Goal: Information Seeking & Learning: Learn about a topic

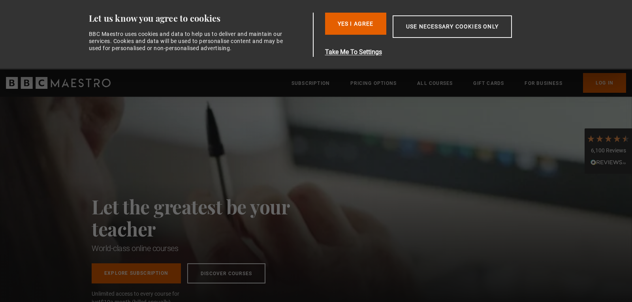
click at [262, 143] on div "Let the greatest be your teacher World-class online courses Explore Subscriptio…" at bounding box center [208, 203] width 233 height 213
click at [348, 23] on button "Yes I Agree" at bounding box center [355, 24] width 61 height 22
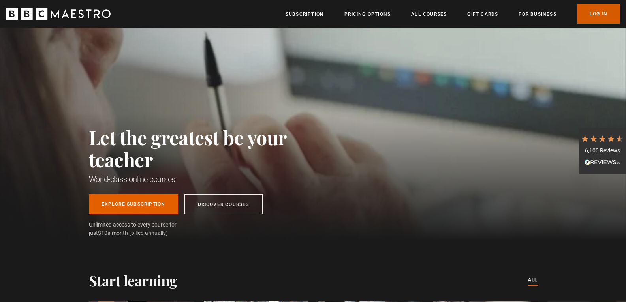
click at [600, 14] on link "Log In" at bounding box center [598, 14] width 43 height 20
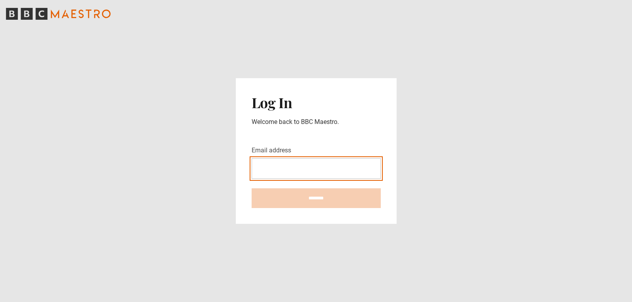
click at [301, 166] on input "Email address" at bounding box center [316, 168] width 129 height 21
type input "**********"
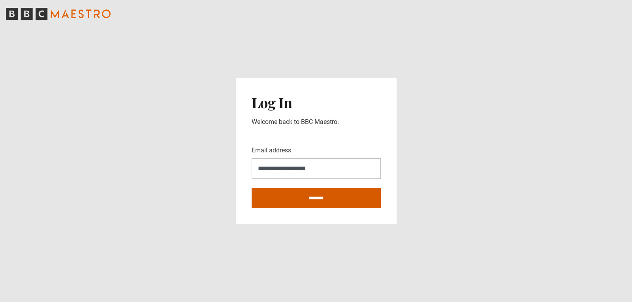
click at [316, 192] on input "********" at bounding box center [316, 198] width 129 height 20
type input "**********"
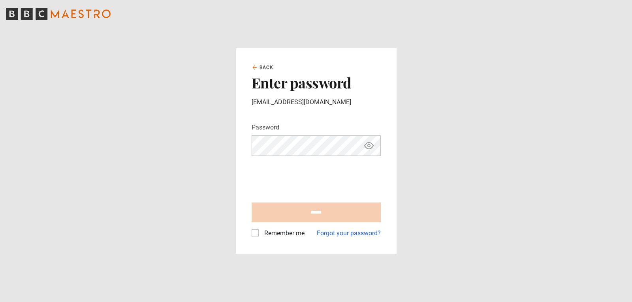
click at [271, 135] on div "Password Your password is hidden" at bounding box center [316, 139] width 129 height 33
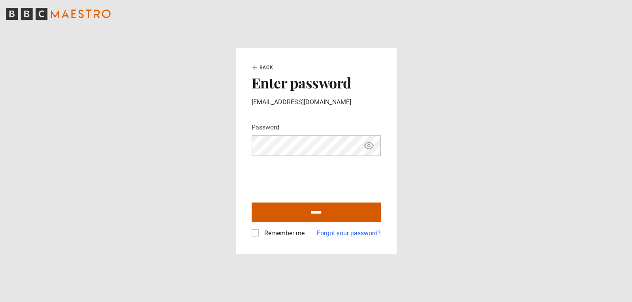
click at [309, 217] on input "******" at bounding box center [316, 213] width 129 height 20
type input "**********"
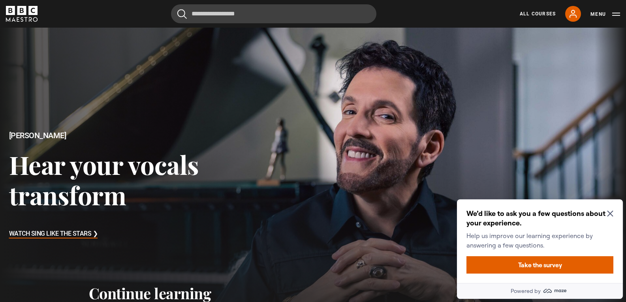
click at [611, 215] on icon "Close Maze Prompt" at bounding box center [610, 214] width 6 height 6
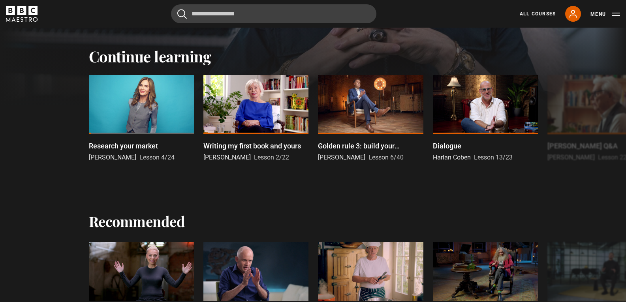
scroll to position [356, 0]
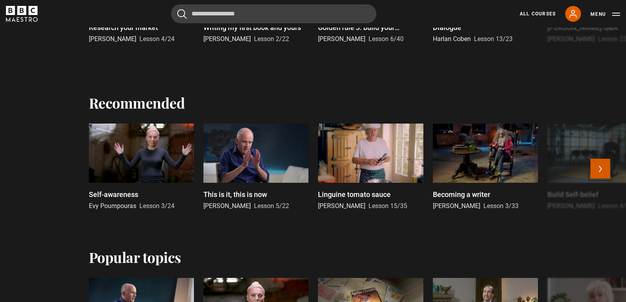
click at [598, 163] on button "Next" at bounding box center [601, 169] width 20 height 20
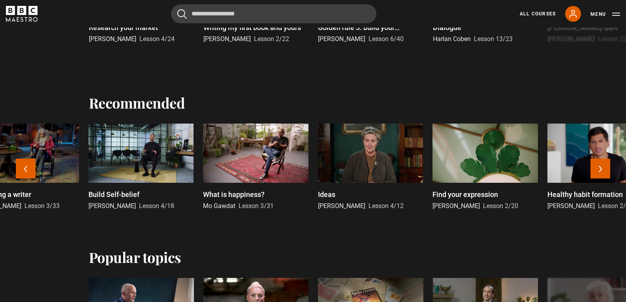
click at [324, 195] on p "Ideas" at bounding box center [326, 194] width 17 height 11
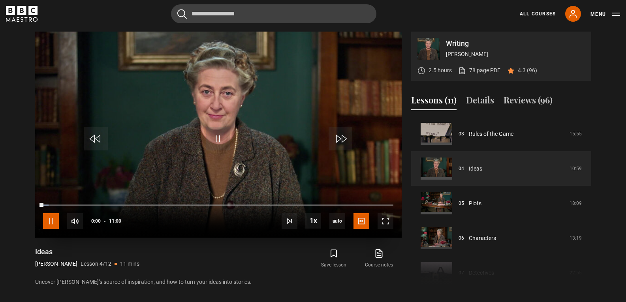
click at [55, 222] on span "Video Player" at bounding box center [51, 221] width 16 height 16
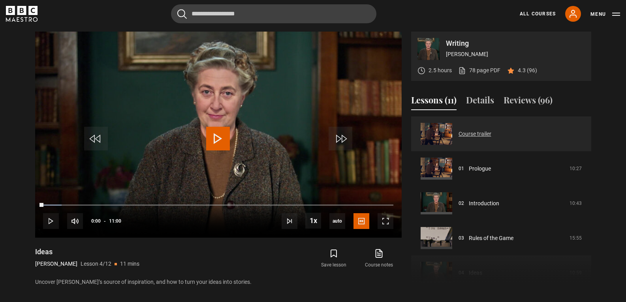
click at [468, 132] on link "Course trailer" at bounding box center [475, 134] width 33 height 8
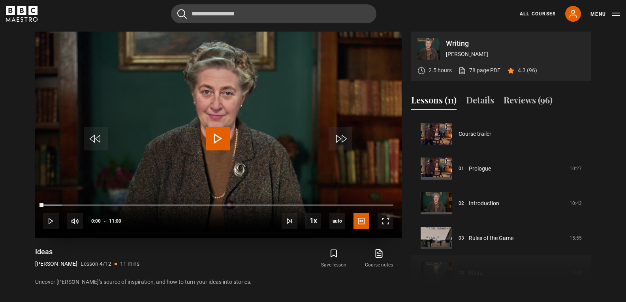
click at [218, 131] on span "Video Player" at bounding box center [218, 139] width 24 height 24
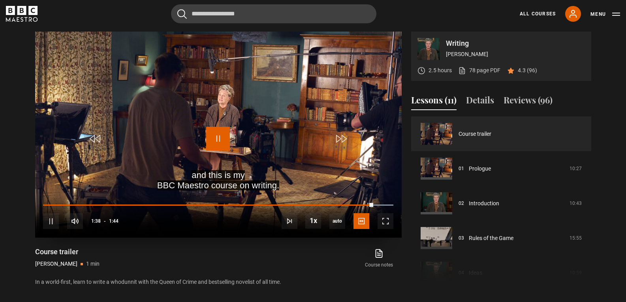
click at [224, 142] on span "Video Player" at bounding box center [218, 139] width 24 height 24
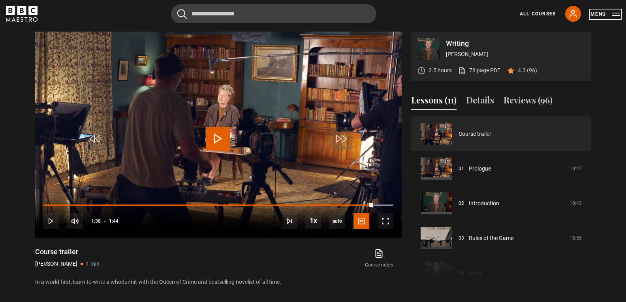
click at [618, 13] on button "Menu" at bounding box center [606, 14] width 30 height 8
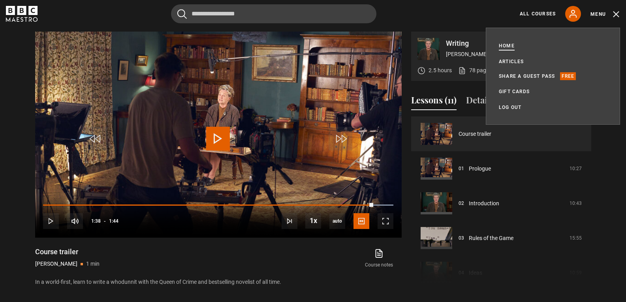
click at [502, 45] on link "Home" at bounding box center [507, 46] width 16 height 8
click at [547, 9] on div "All Courses My Account Search Menu" at bounding box center [565, 14] width 110 height 16
click at [547, 14] on link "All Courses" at bounding box center [538, 13] width 36 height 7
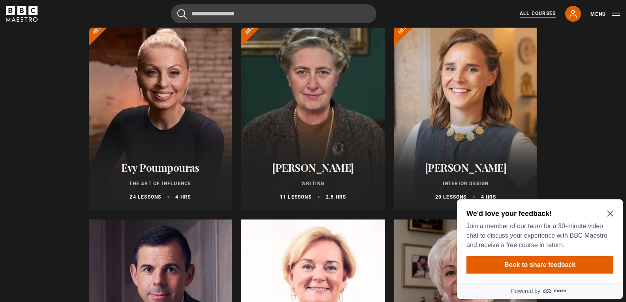
scroll to position [119, 0]
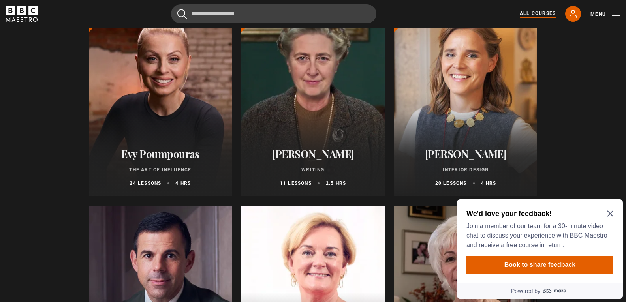
click at [608, 211] on icon "Close Maze Prompt" at bounding box center [610, 214] width 6 height 6
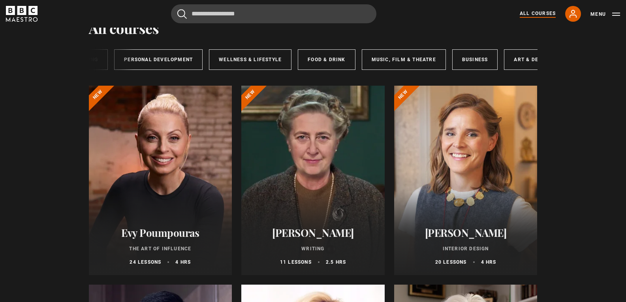
scroll to position [0, 131]
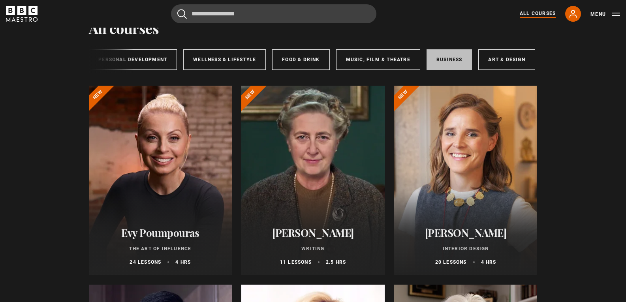
click at [443, 59] on link "Business" at bounding box center [450, 59] width 46 height 21
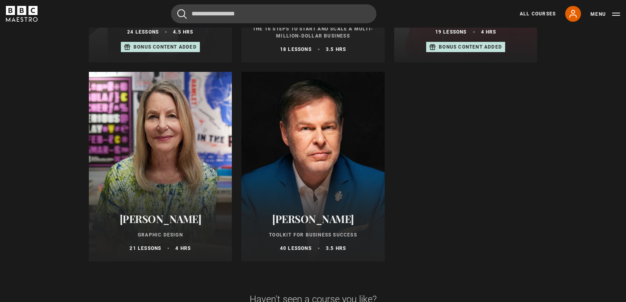
scroll to position [356, 0]
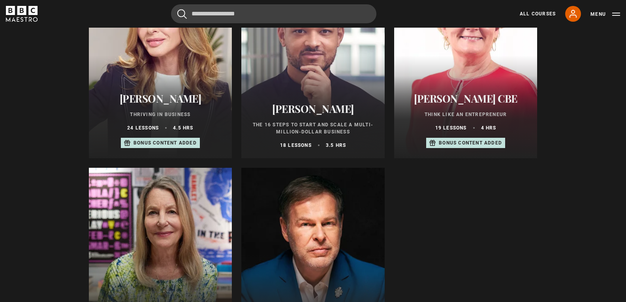
click at [290, 108] on h2 "[PERSON_NAME]" at bounding box center [313, 109] width 124 height 12
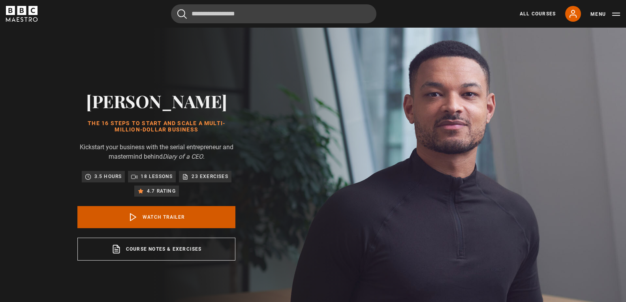
click at [134, 219] on polygon at bounding box center [133, 217] width 6 height 7
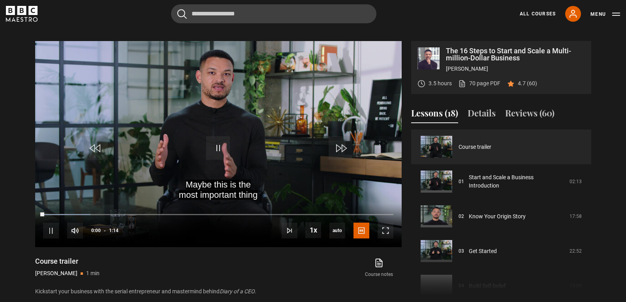
scroll to position [324, 0]
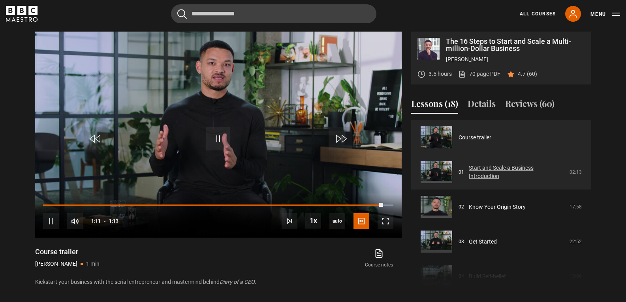
click at [479, 168] on link "Start and Scale a Business Introduction" at bounding box center [517, 172] width 96 height 17
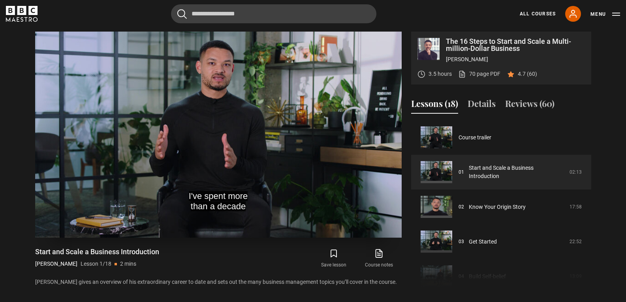
click at [201, 94] on video "Video Player" at bounding box center [218, 135] width 367 height 206
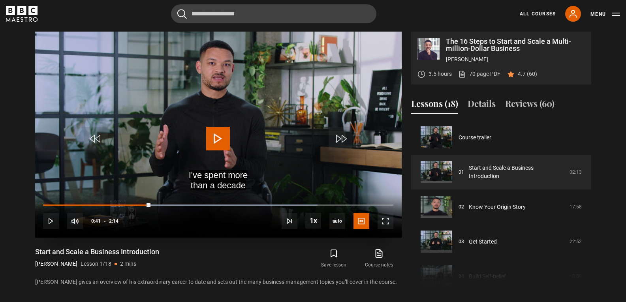
click at [215, 117] on video "Video Player" at bounding box center [218, 135] width 367 height 206
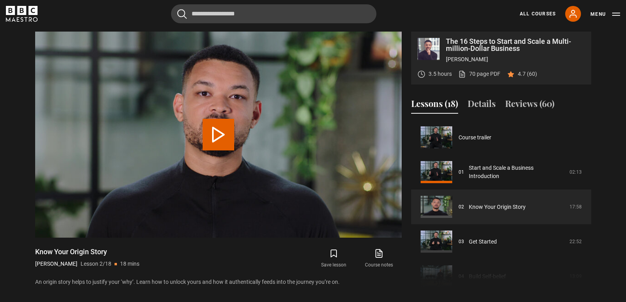
scroll to position [35, 0]
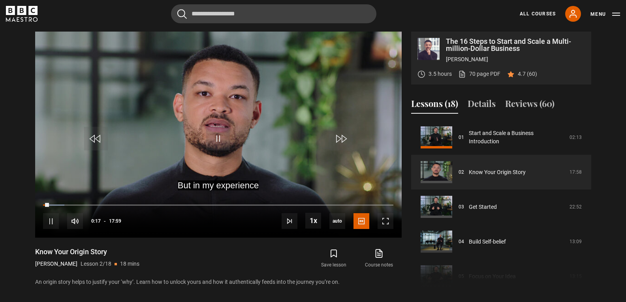
drag, startPoint x: 14, startPoint y: 158, endPoint x: 18, endPoint y: 159, distance: 4.0
click at [14, 158] on section "The 16 Steps to Start and Scale a Multi-million-Dollar Business Steven Bartlett…" at bounding box center [313, 153] width 626 height 307
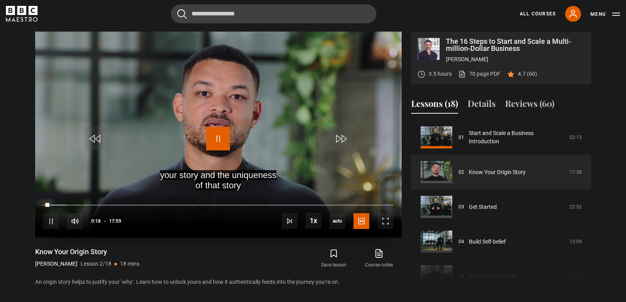
click at [220, 132] on span "Video Player" at bounding box center [218, 139] width 24 height 24
click at [216, 140] on span "Video Player" at bounding box center [218, 139] width 24 height 24
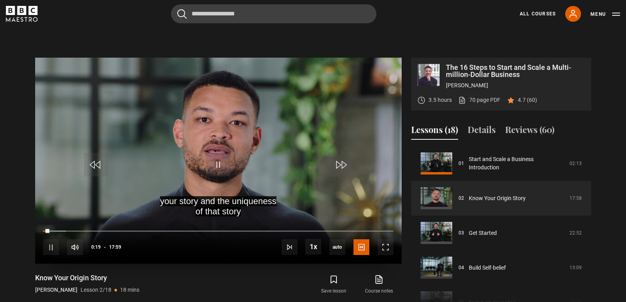
scroll to position [284, 0]
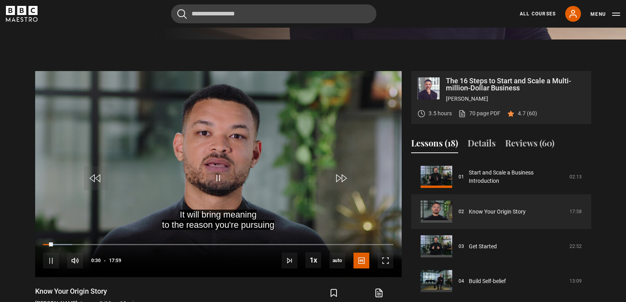
click at [4, 124] on section "The 16 Steps to Start and Scale a Multi-million-Dollar Business Steven Bartlett…" at bounding box center [313, 193] width 626 height 307
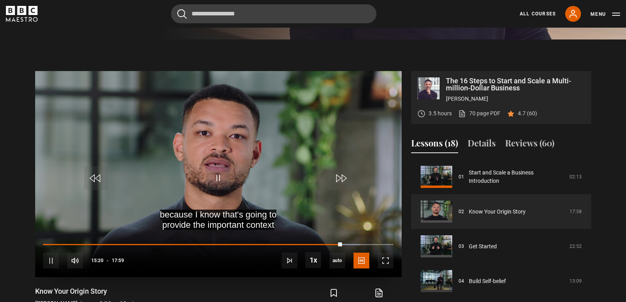
click at [315, 151] on video "Video Player" at bounding box center [218, 174] width 367 height 206
click at [220, 148] on video "Video Player" at bounding box center [218, 174] width 367 height 206
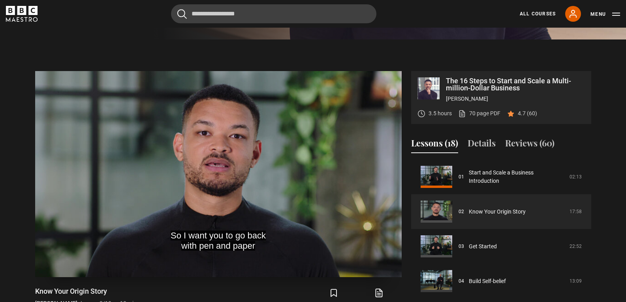
click at [275, 121] on video "Video Player" at bounding box center [218, 174] width 367 height 206
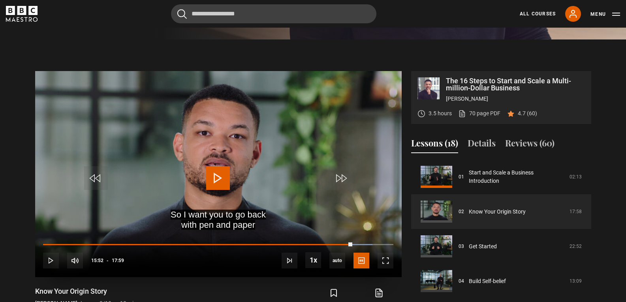
click at [229, 181] on span "Video Player" at bounding box center [218, 178] width 24 height 24
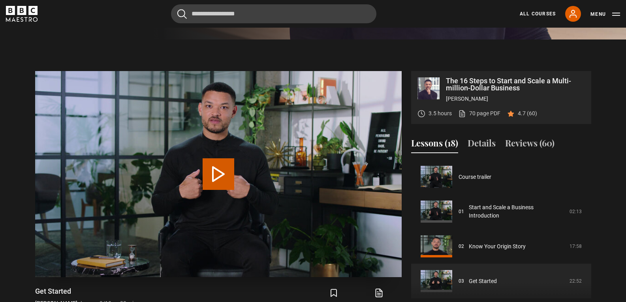
click at [240, 167] on video "Video Player" at bounding box center [218, 174] width 367 height 206
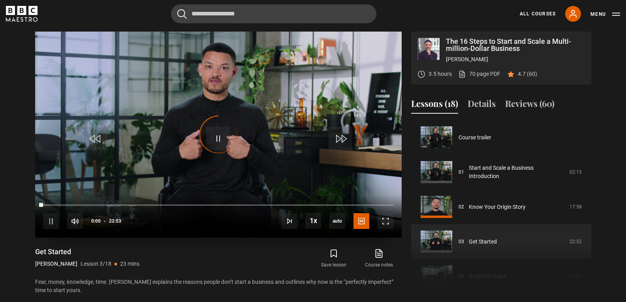
scroll to position [70, 0]
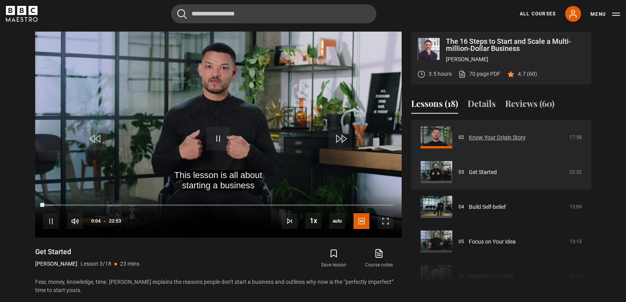
click at [482, 134] on link "Know Your Origin Story" at bounding box center [497, 138] width 57 height 8
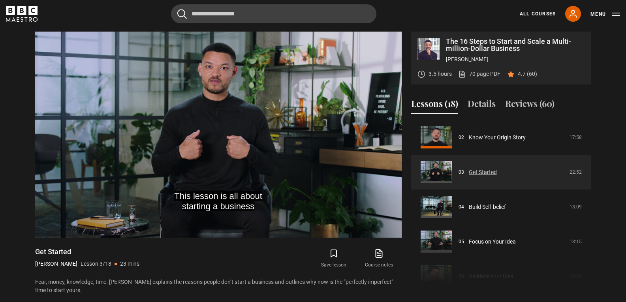
click at [492, 174] on link "Get Started" at bounding box center [483, 172] width 28 height 8
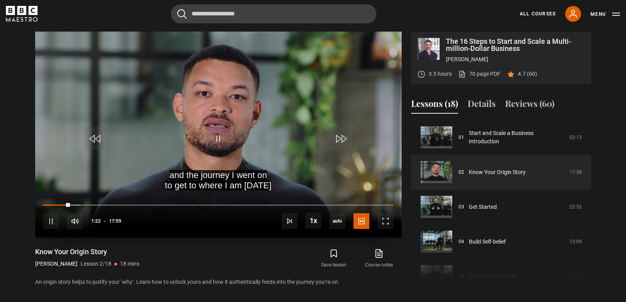
click at [145, 201] on div "10s Skip Back 10 seconds Pause 10s Skip Forward 10 seconds Loaded : 10.66% 05:0…" at bounding box center [218, 216] width 367 height 44
click at [275, 201] on div "10s Skip Back 10 seconds Pause 10s Skip Forward 10 seconds Loaded : 11.12% 11:0…" at bounding box center [218, 216] width 367 height 44
click at [268, 203] on div "10s Skip Back 10 seconds Pause 10s Skip Forward 10 seconds Loaded : 11.58% 12:1…" at bounding box center [218, 216] width 367 height 44
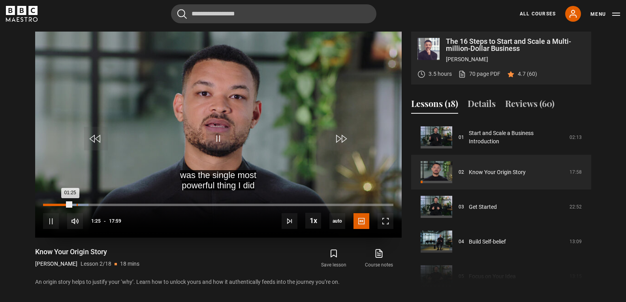
click at [77, 204] on div "Loaded : 12.97% 01:43 01:25" at bounding box center [218, 205] width 350 height 2
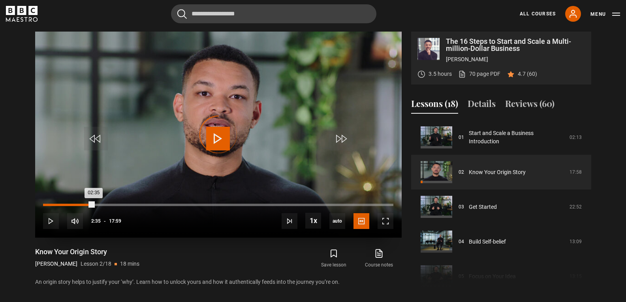
click at [94, 204] on div "Loaded : 14.37% 02:35 02:35" at bounding box center [218, 205] width 350 height 2
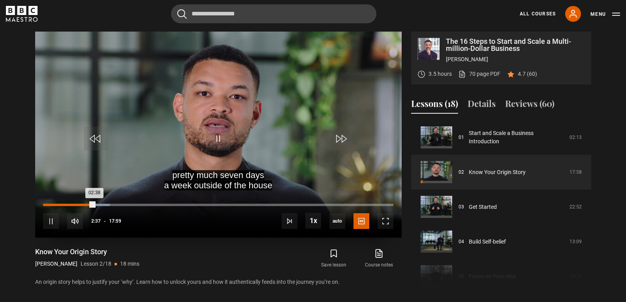
click at [83, 205] on div "Loaded : 19.00% 02:04 02:38" at bounding box center [218, 205] width 350 height 2
click at [70, 204] on div "01:24" at bounding box center [70, 205] width 1 height 2
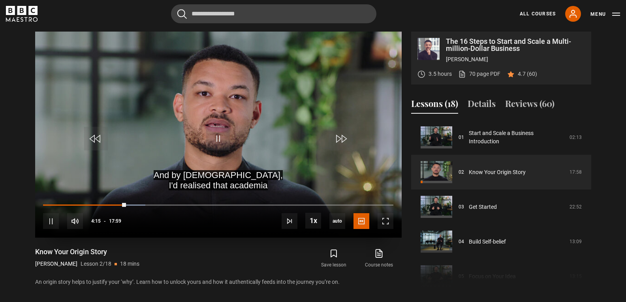
click at [358, 204] on div "10s Skip Back 10 seconds Pause 10s Skip Forward 10 seconds Loaded : 29.19% 04:1…" at bounding box center [218, 216] width 367 height 44
drag, startPoint x: 123, startPoint y: 203, endPoint x: 230, endPoint y: 216, distance: 107.9
click at [279, 209] on div "Loaded : 0.00% 15:18 04:07" at bounding box center [218, 209] width 350 height 1
drag, startPoint x: 123, startPoint y: 204, endPoint x: 227, endPoint y: 201, distance: 103.9
click at [226, 203] on div "10s Skip Back 10 seconds Play 10s Skip Forward 10 seconds Loaded : 0.00% 07:14 …" at bounding box center [218, 216] width 367 height 44
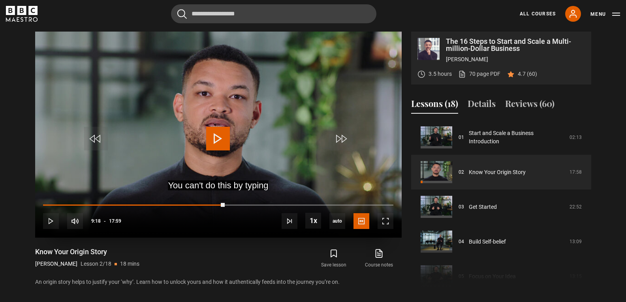
drag, startPoint x: 224, startPoint y: 203, endPoint x: 350, endPoint y: 203, distance: 125.2
click at [350, 203] on div "10s Skip Back 10 seconds Play 10s Skip Forward 10 seconds Loaded : 0.00% 09:20 …" at bounding box center [218, 216] width 367 height 44
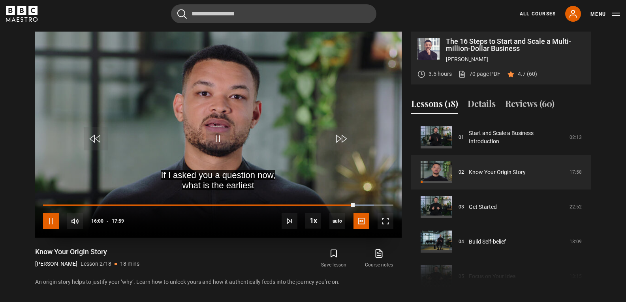
click at [52, 218] on span "Video Player" at bounding box center [51, 221] width 16 height 16
click at [225, 139] on span "Video Player" at bounding box center [218, 139] width 24 height 24
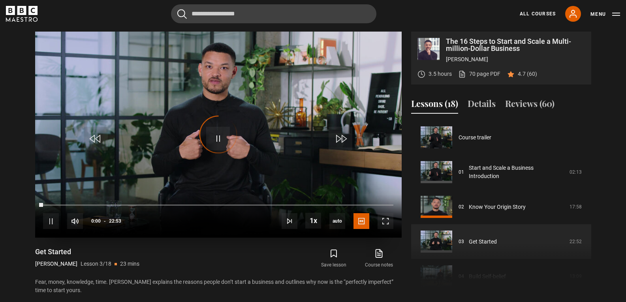
scroll to position [70, 0]
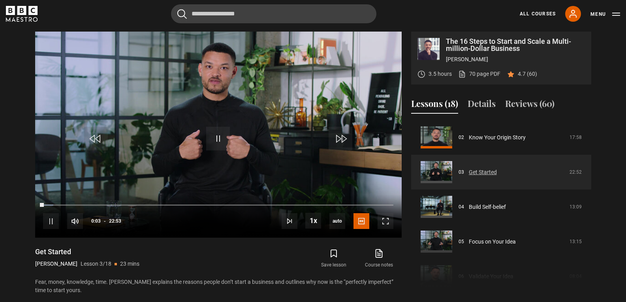
click at [478, 168] on link "Get Started" at bounding box center [483, 172] width 28 height 8
click at [94, 203] on div "10s Skip Back 10 seconds Pause 10s Skip Forward 10 seconds Loaded : 3.28% 01:12…" at bounding box center [218, 216] width 367 height 44
click at [94, 202] on div "10s Skip Back 10 seconds Pause 10s Skip Forward 10 seconds Loaded : 2.55% 03:52…" at bounding box center [218, 216] width 367 height 44
click at [96, 207] on div "10s Skip Back 10 seconds Pause 10s Skip Forward 10 seconds Loaded : 2.55% 03:52…" at bounding box center [218, 216] width 367 height 44
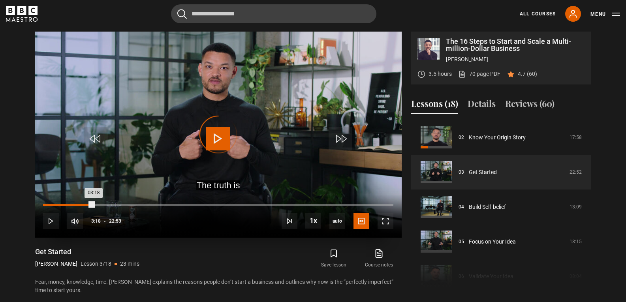
click at [94, 204] on div "Loaded : 2.55% 03:18 03:18" at bounding box center [218, 205] width 350 height 2
click at [124, 204] on div "Loaded : 19.30% 05:17 03:23" at bounding box center [218, 205] width 350 height 2
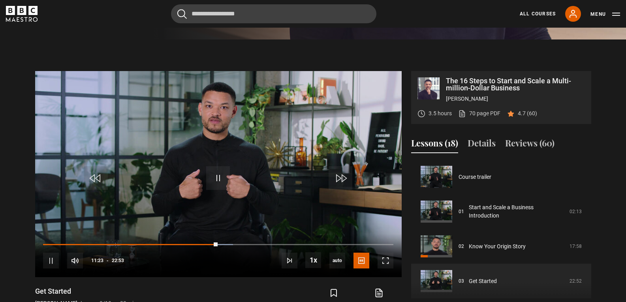
scroll to position [324, 0]
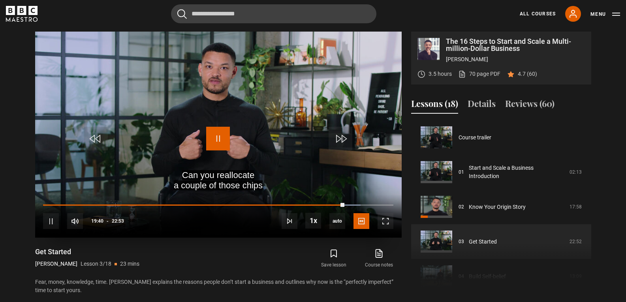
click at [216, 133] on span "Video Player" at bounding box center [218, 139] width 24 height 24
click at [215, 135] on span "Video Player" at bounding box center [218, 139] width 24 height 24
click at [154, 103] on video "Video Player" at bounding box center [218, 135] width 367 height 206
click at [201, 137] on video "Video Player" at bounding box center [218, 135] width 367 height 206
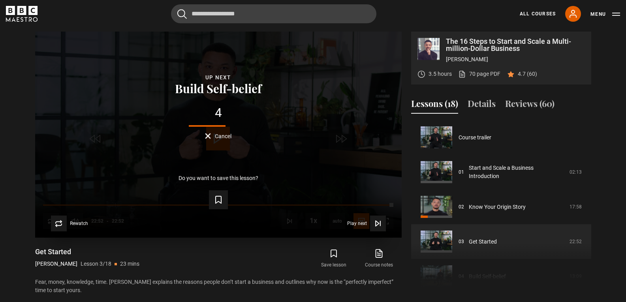
click at [207, 134] on button "Cancel" at bounding box center [218, 136] width 26 height 6
